Goal: Information Seeking & Learning: Learn about a topic

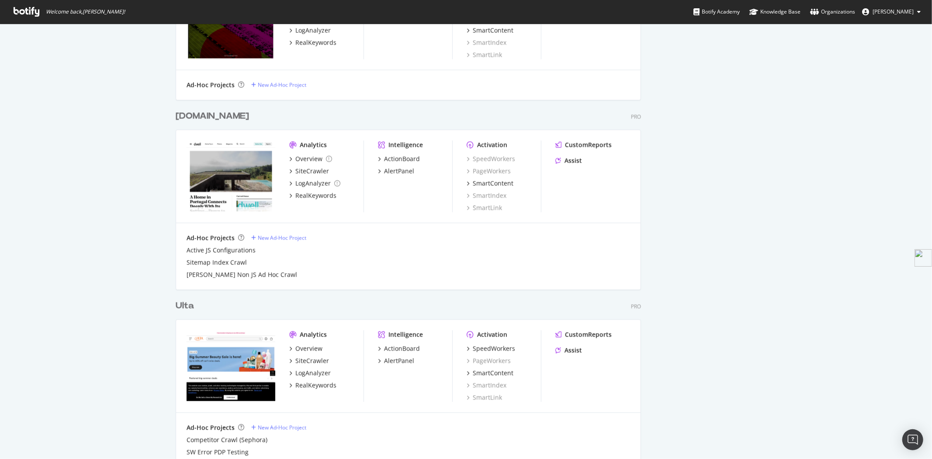
scroll to position [1406, 0]
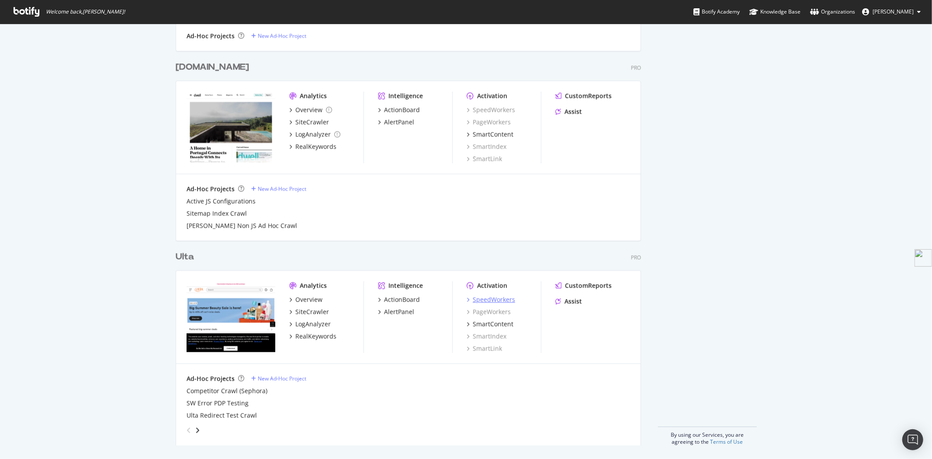
click at [482, 296] on div "SpeedWorkers" at bounding box center [494, 299] width 42 height 9
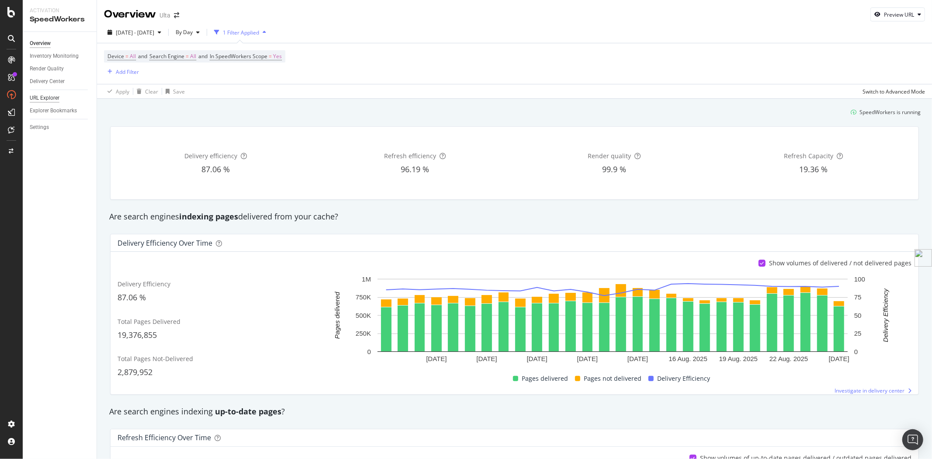
click at [41, 99] on div "URL Explorer" at bounding box center [45, 98] width 30 height 9
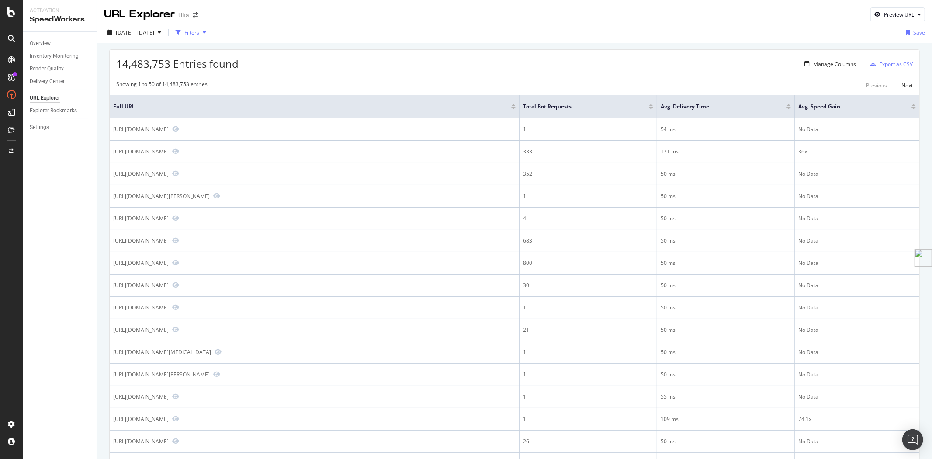
click at [199, 30] on div "Filters" at bounding box center [191, 32] width 15 height 7
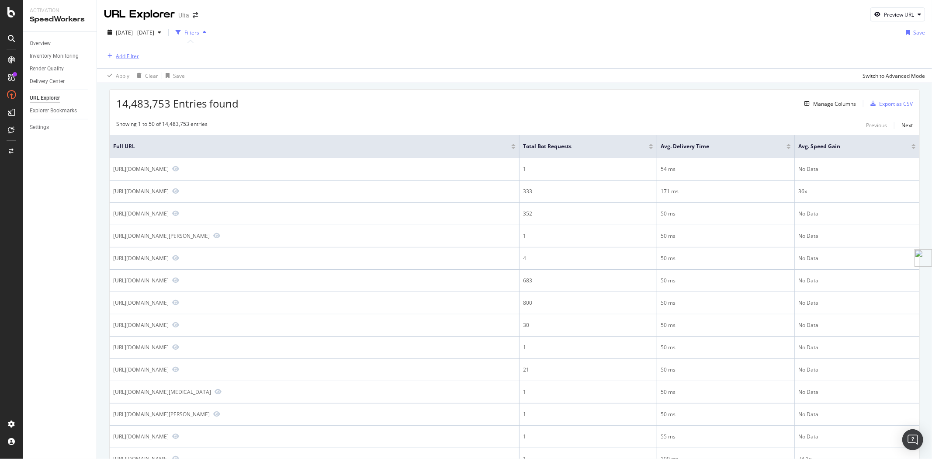
click at [123, 55] on div "Add Filter" at bounding box center [127, 55] width 23 height 7
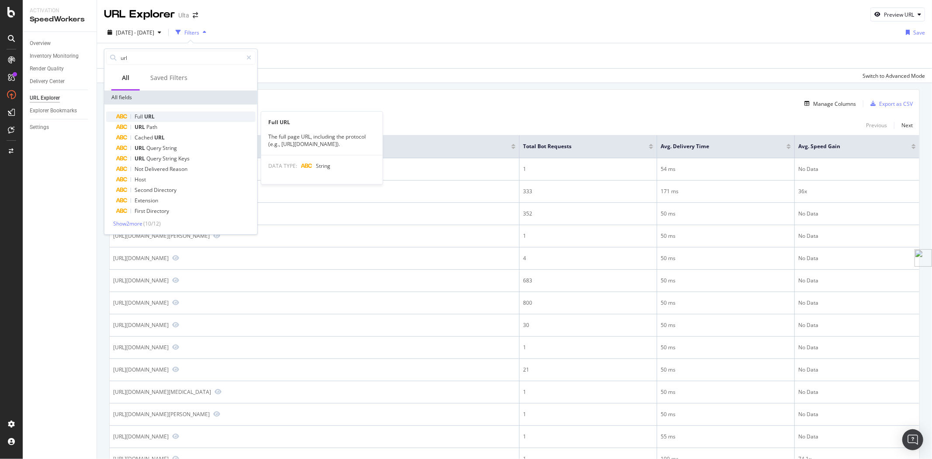
type input "url"
click at [156, 118] on div "Full URL" at bounding box center [186, 116] width 139 height 10
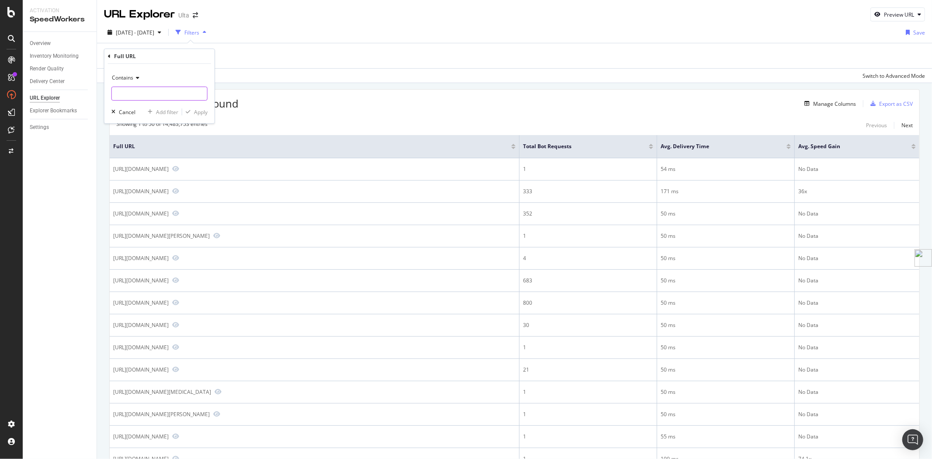
click at [176, 96] on input "text" at bounding box center [159, 94] width 95 height 14
type input "/shop/"
click at [197, 111] on div "Apply" at bounding box center [201, 111] width 14 height 7
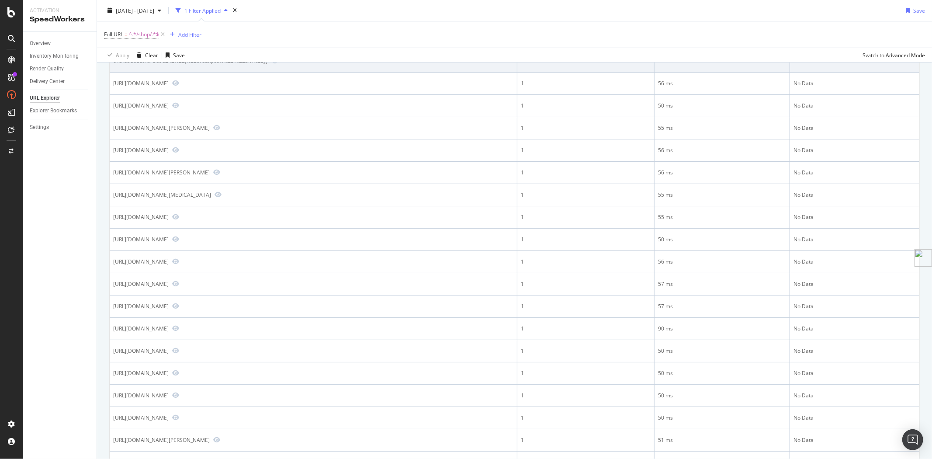
scroll to position [194, 0]
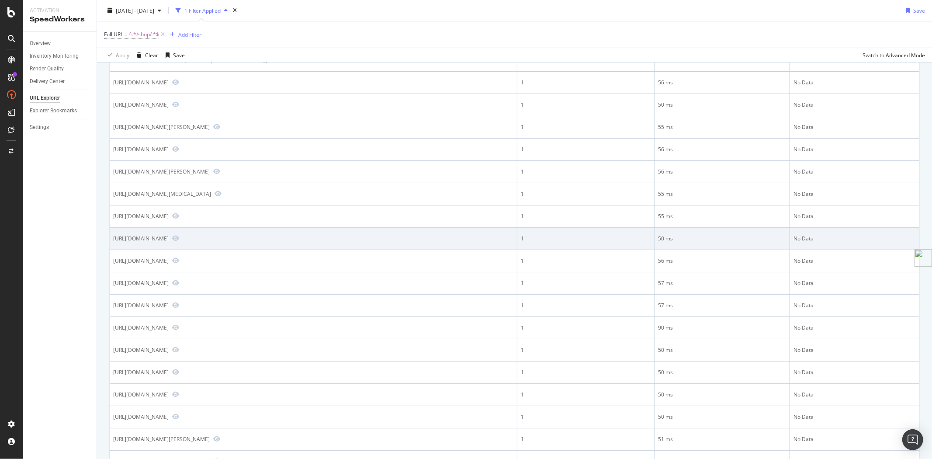
drag, startPoint x: 235, startPoint y: 247, endPoint x: 113, endPoint y: 245, distance: 121.9
click at [113, 242] on div "[URL][DOMAIN_NAME]" at bounding box center [140, 238] width 55 height 7
click at [169, 242] on div "[URL][DOMAIN_NAME]" at bounding box center [140, 238] width 55 height 7
drag, startPoint x: 233, startPoint y: 246, endPoint x: 110, endPoint y: 245, distance: 123.2
click at [110, 245] on td "[URL][DOMAIN_NAME]" at bounding box center [314, 239] width 408 height 22
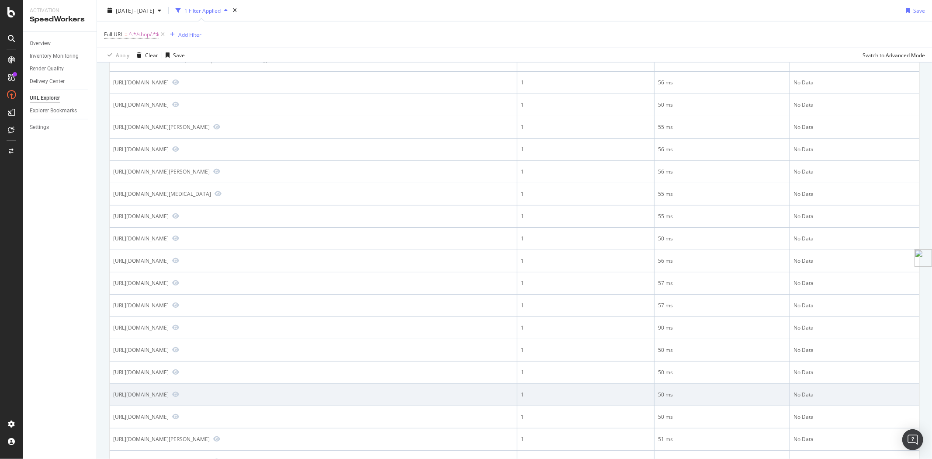
copy div "[URL][DOMAIN_NAME]"
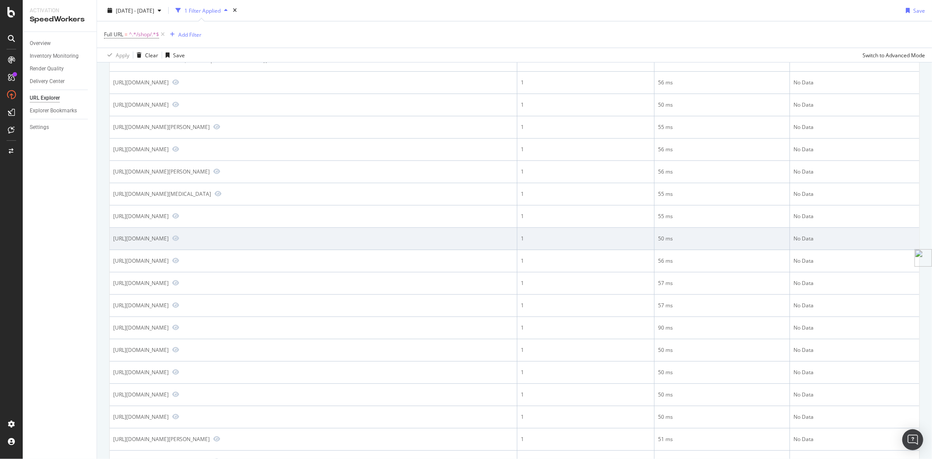
scroll to position [0, 0]
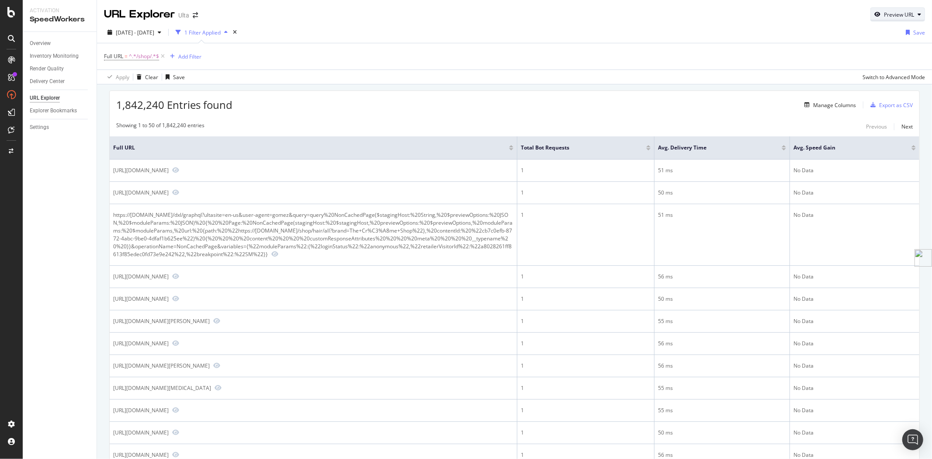
click at [884, 15] on div "Preview URL" at bounding box center [899, 14] width 30 height 7
click at [875, 59] on input "url" at bounding box center [863, 54] width 95 height 15
paste input "[URL][DOMAIN_NAME]"
type input "[URL][DOMAIN_NAME]"
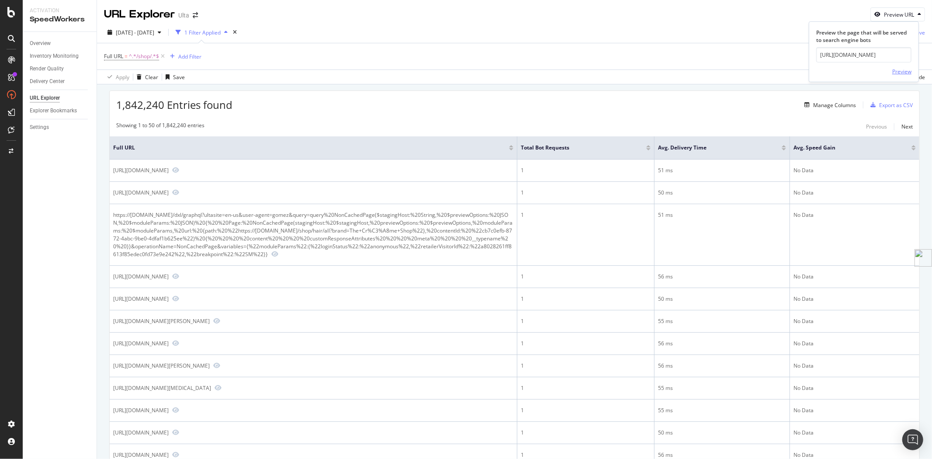
scroll to position [0, 0]
click at [903, 74] on div "Preview" at bounding box center [901, 71] width 19 height 7
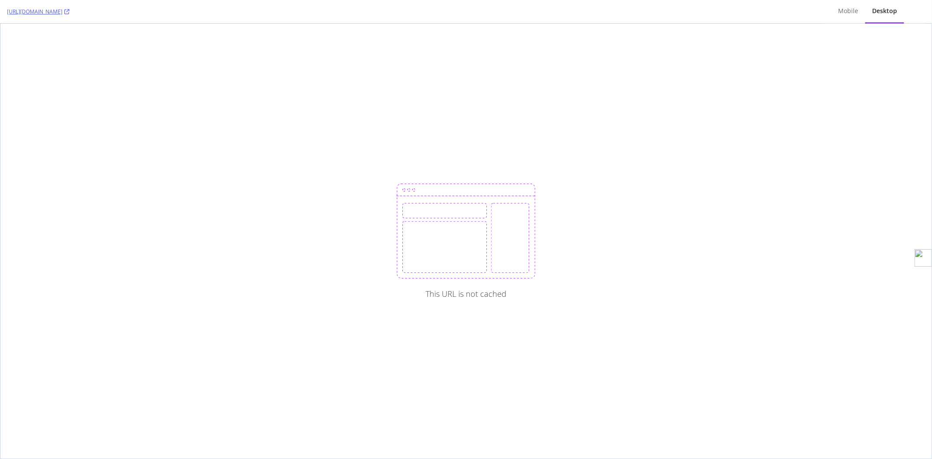
click at [69, 10] on icon at bounding box center [66, 11] width 5 height 5
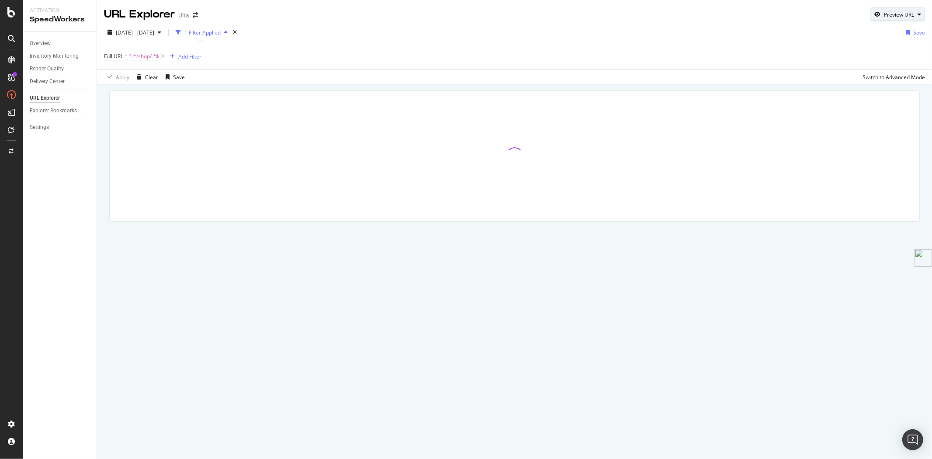
click at [893, 15] on div "Preview URL" at bounding box center [899, 14] width 30 height 7
click at [871, 55] on input "url" at bounding box center [871, 54] width 95 height 15
paste input "[URL][DOMAIN_NAME]"
type input "[URL][DOMAIN_NAME]"
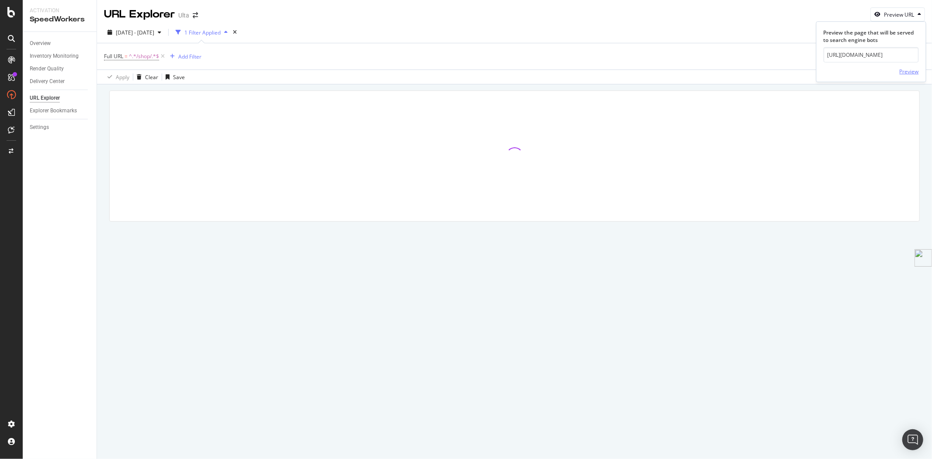
scroll to position [0, 0]
click at [914, 75] on div "Preview" at bounding box center [909, 71] width 19 height 7
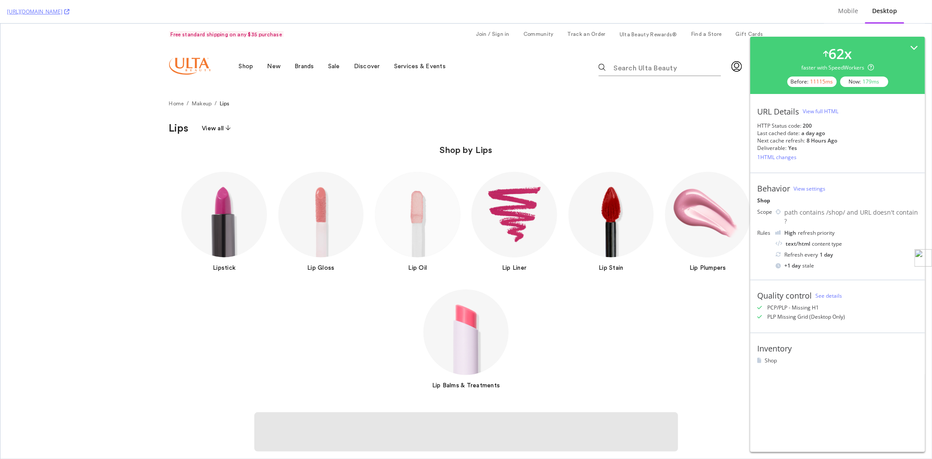
drag, startPoint x: 926, startPoint y: 260, endPoint x: 923, endPoint y: 238, distance: 22.4
click at [923, 249] on img at bounding box center [923, 257] width 17 height 17
click at [921, 253] on button "×" at bounding box center [921, 252] width 11 height 13
click at [857, 11] on div "Mobile" at bounding box center [848, 11] width 20 height 9
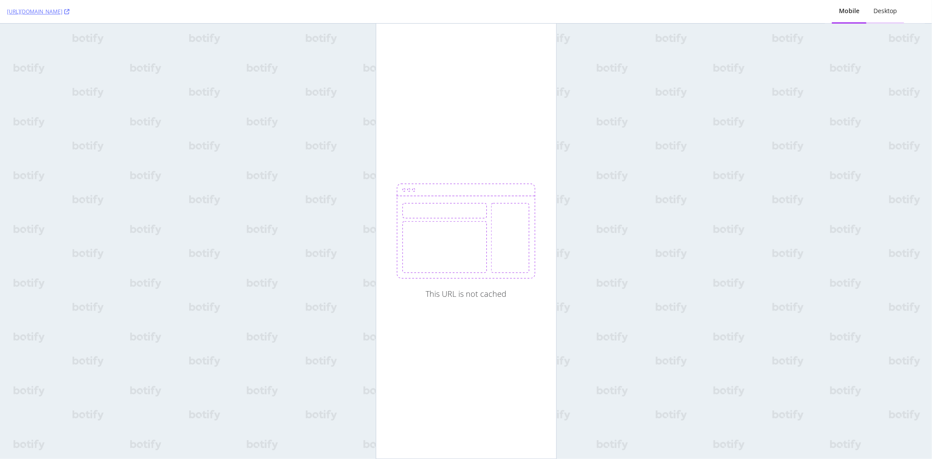
click at [892, 14] on div "Desktop" at bounding box center [886, 11] width 24 height 9
